Goal: Information Seeking & Learning: Learn about a topic

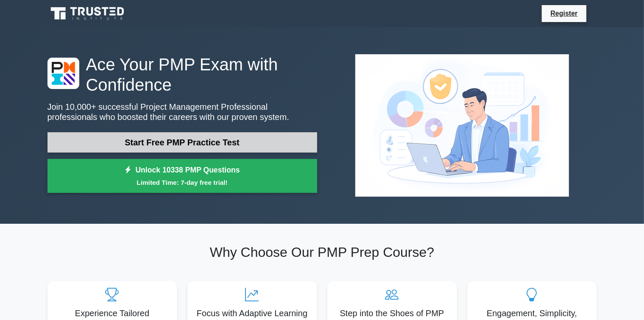
click at [241, 143] on link "Start Free PMP Practice Test" at bounding box center [183, 142] width 270 height 20
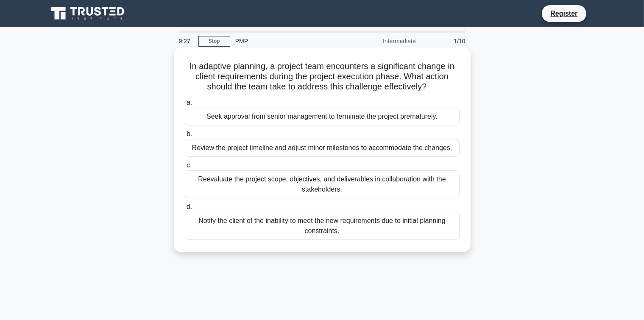
click at [342, 227] on div "Notify the client of the inability to meet the new requirements due to initial …" at bounding box center [322, 226] width 275 height 28
click at [185, 210] on input "d. Notify the client of the inability to meet the new requirements due to initi…" at bounding box center [185, 208] width 0 height 6
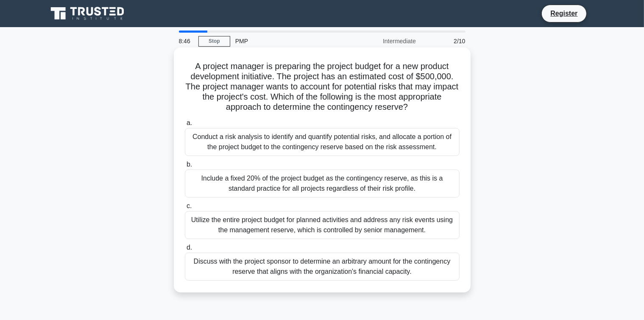
click at [352, 227] on div "Utilize the entire project budget for planned activities and address any risk e…" at bounding box center [322, 225] width 275 height 28
click at [185, 209] on input "c. Utilize the entire project budget for planned activities and address any ris…" at bounding box center [185, 207] width 0 height 6
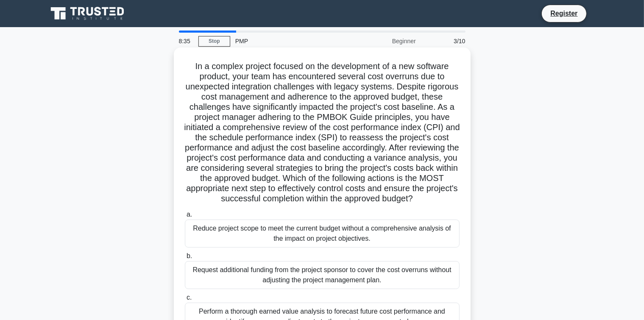
click at [342, 282] on div "Request additional funding from the project sponsor to cover the cost overruns …" at bounding box center [322, 275] width 275 height 28
click at [185, 259] on input "b. Request additional funding from the project sponsor to cover the cost overru…" at bounding box center [185, 257] width 0 height 6
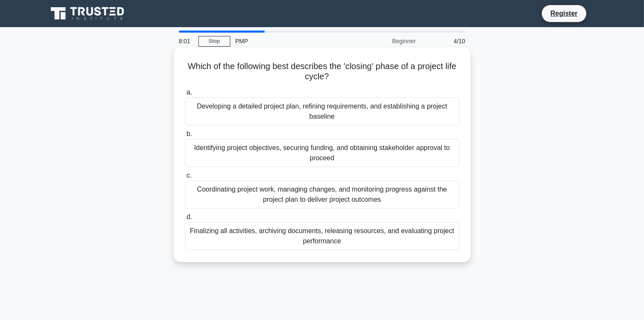
click at [320, 243] on div "Finalizing all activities, archiving documents, releasing resources, and evalua…" at bounding box center [322, 236] width 275 height 28
click at [185, 220] on input "d. Finalizing all activities, archiving documents, releasing resources, and eva…" at bounding box center [185, 218] width 0 height 6
